Goal: Information Seeking & Learning: Learn about a topic

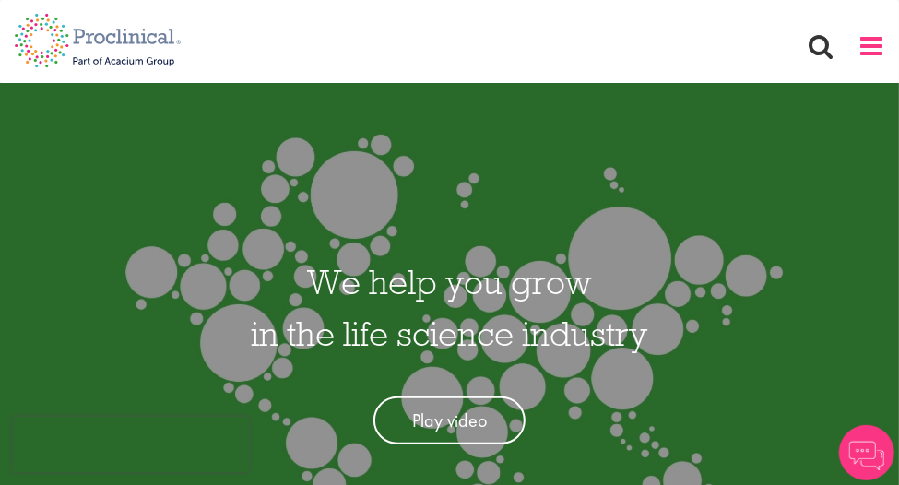
click at [860, 45] on span at bounding box center [872, 46] width 28 height 28
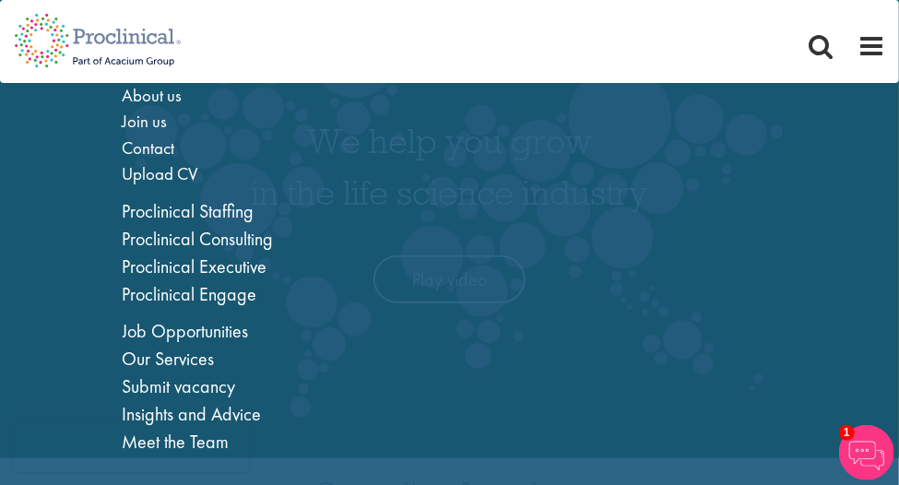
scroll to position [143, 0]
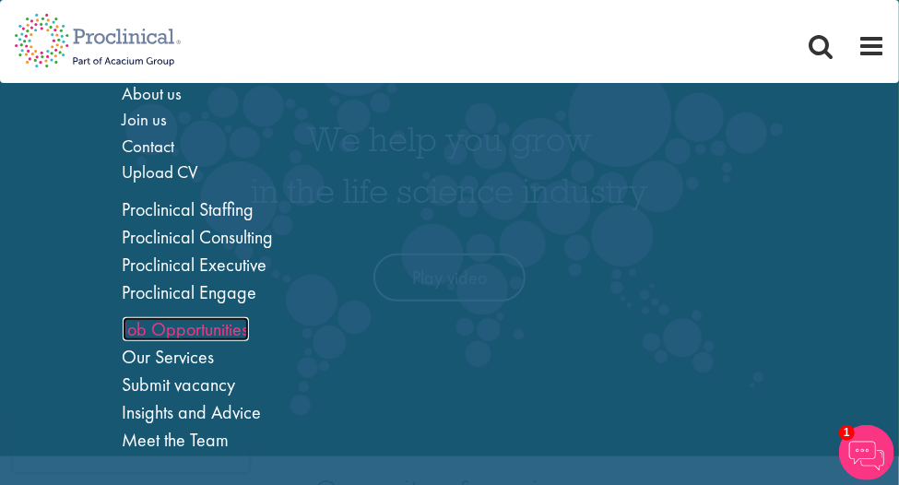
click at [235, 326] on link "Job Opportunities" at bounding box center [186, 329] width 126 height 24
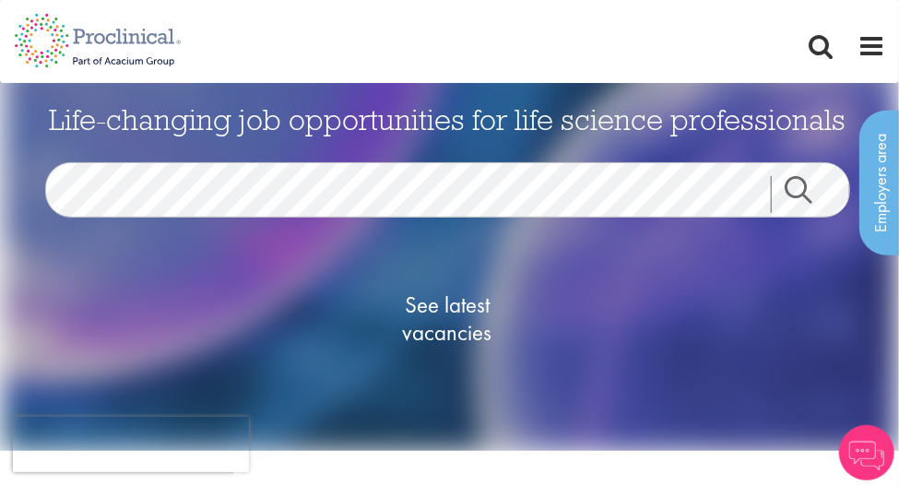
scroll to position [8, 0]
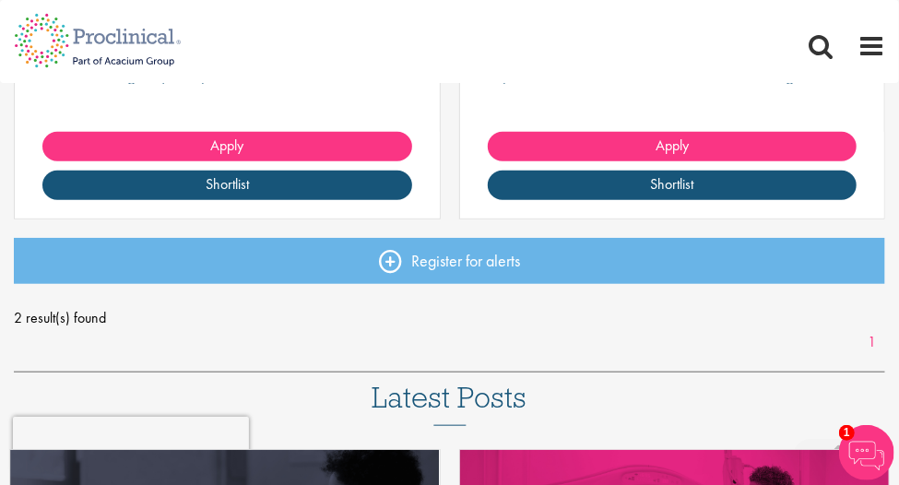
scroll to position [545, 0]
